Goal: Check status: Check status

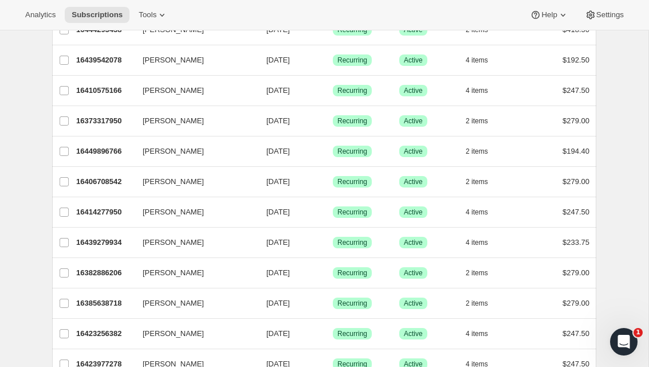
scroll to position [962, 0]
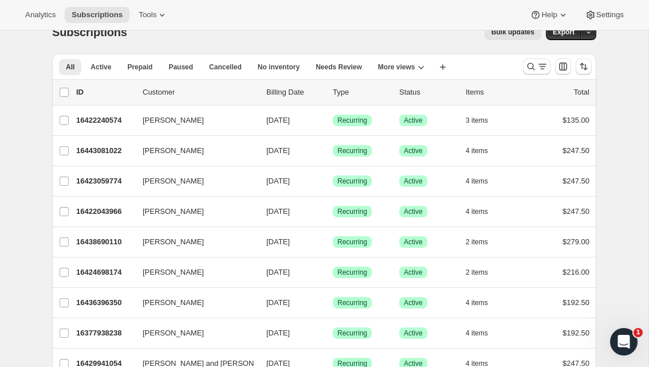
scroll to position [21, 0]
click at [458, 150] on div "16443081022 Meredith Wilson 09/06/2025 Success Recurring Success Active 4 items…" at bounding box center [333, 150] width 514 height 16
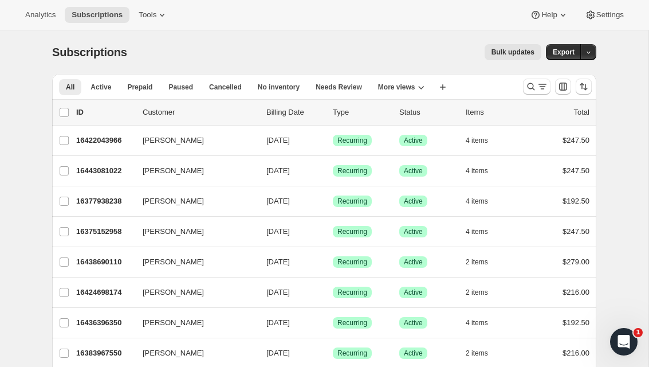
click at [250, 261] on button "[PERSON_NAME]" at bounding box center [193, 262] width 115 height 18
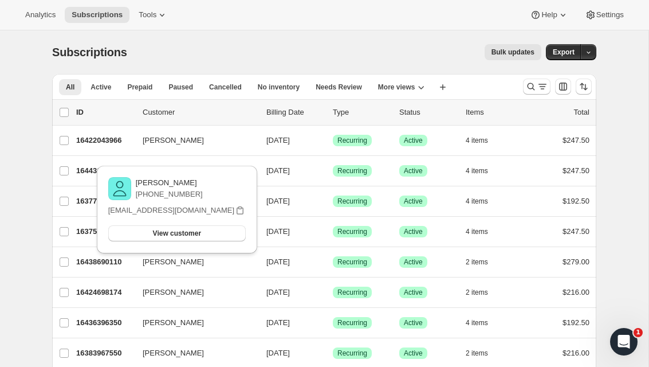
click at [371, 266] on span "Success Recurring" at bounding box center [352, 261] width 39 height 11
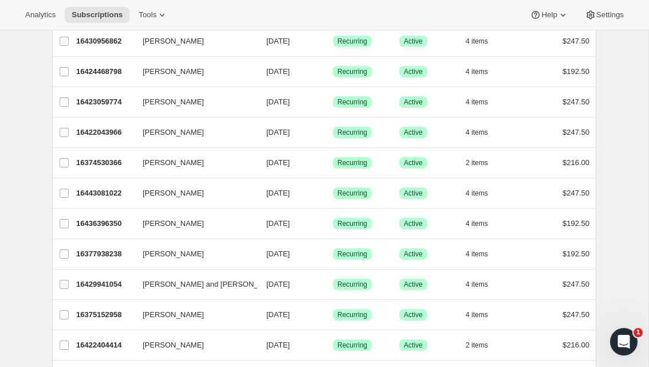
scroll to position [111, 0]
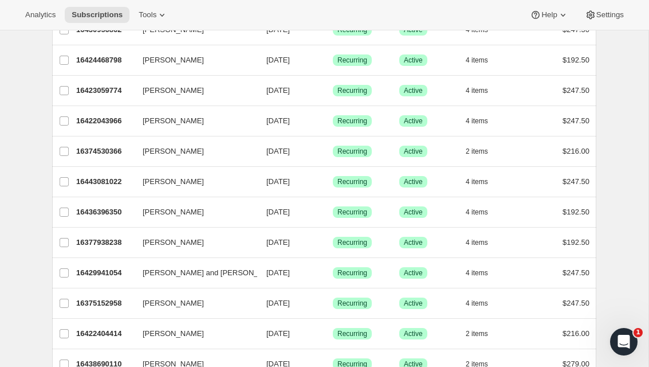
click at [478, 279] on button "4 items" at bounding box center [483, 273] width 35 height 16
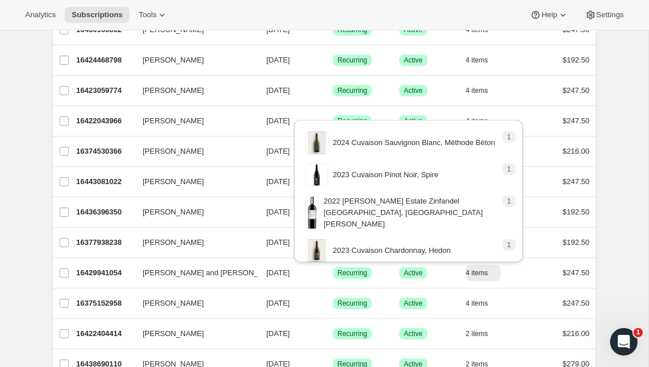
click at [543, 220] on div "16436396350 [PERSON_NAME] [DATE] Success Recurring Success Active 4 items $192.…" at bounding box center [333, 212] width 514 height 16
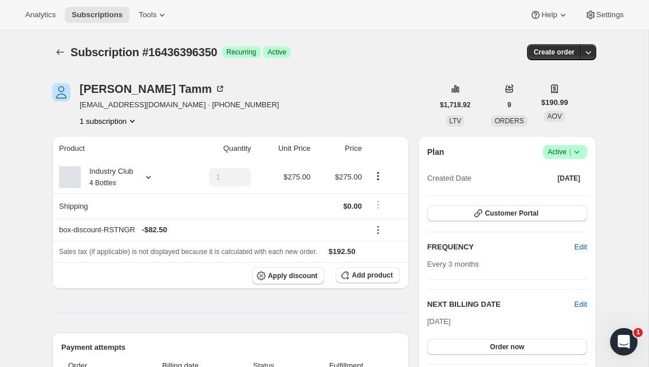
scroll to position [-18, 0]
